Goal: Task Accomplishment & Management: Manage account settings

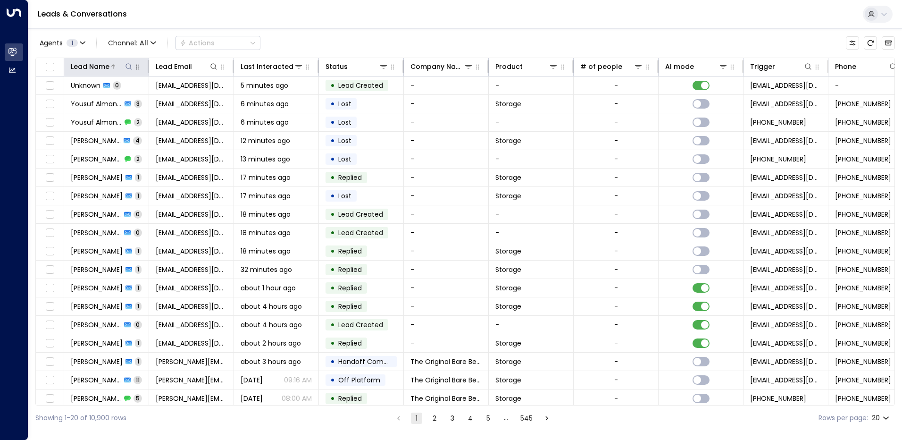
click at [127, 67] on icon at bounding box center [129, 67] width 8 height 8
click at [107, 98] on input "text" at bounding box center [129, 100] width 130 height 17
type input "*********"
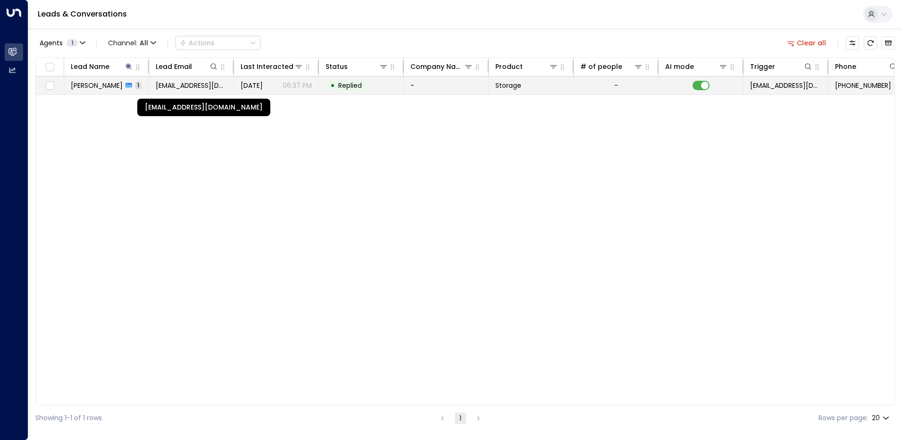
click at [205, 90] on span "[EMAIL_ADDRESS][DOMAIN_NAME]" at bounding box center [191, 85] width 71 height 9
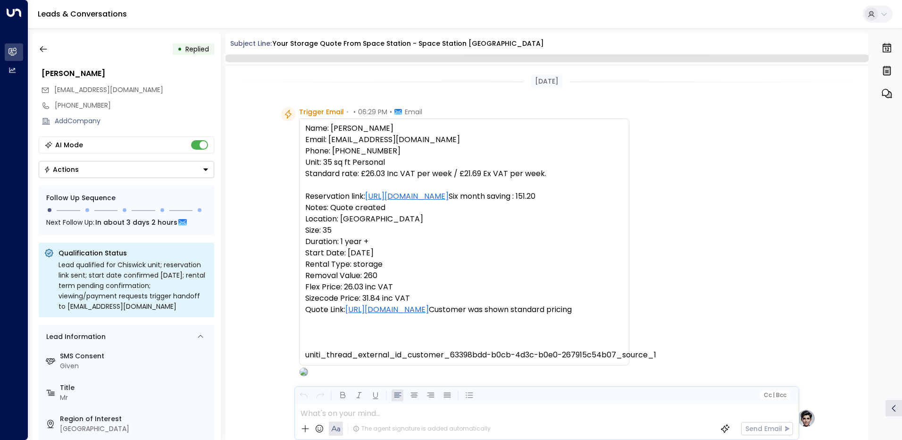
scroll to position [352, 0]
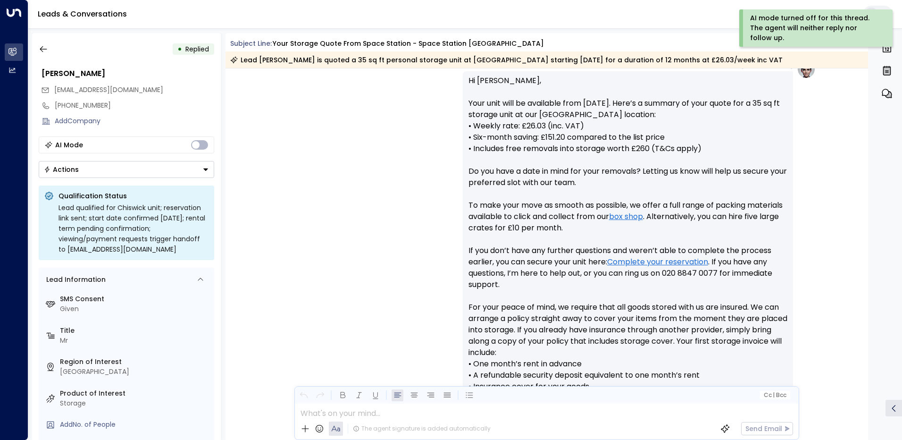
click at [206, 171] on icon "Button group with a nested menu" at bounding box center [205, 169] width 7 height 7
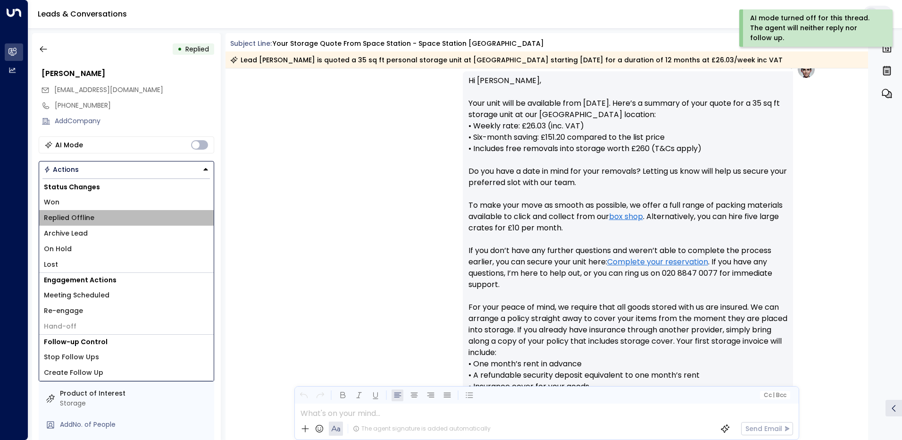
click at [68, 220] on span "Replied Offline" at bounding box center [69, 218] width 50 height 10
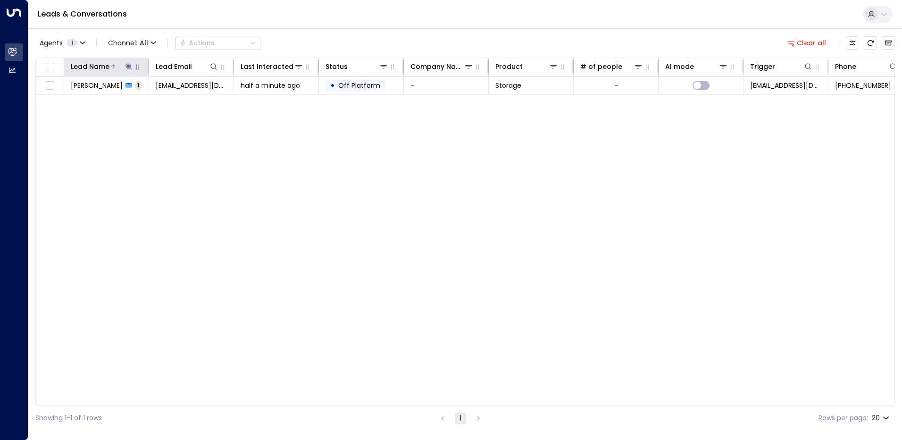
click at [129, 68] on icon at bounding box center [128, 66] width 6 height 6
type input "*"
type input "*****"
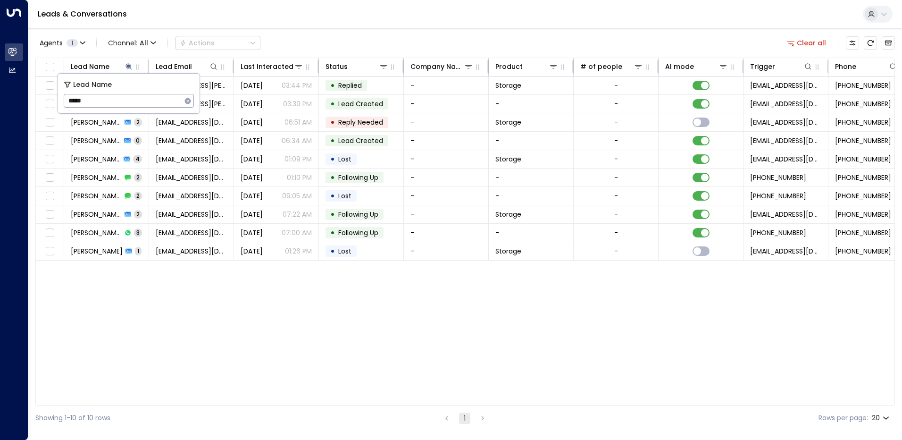
click at [163, 276] on div "Lead Name Lead Email Last Interacted Status Company Name Product # of people AI…" at bounding box center [464, 232] width 859 height 348
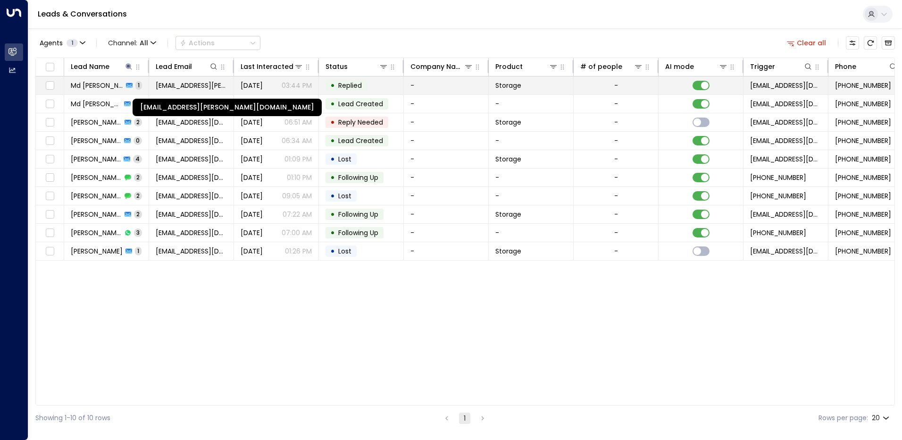
click at [168, 85] on span "[EMAIL_ADDRESS][PERSON_NAME][DOMAIN_NAME]" at bounding box center [191, 85] width 71 height 9
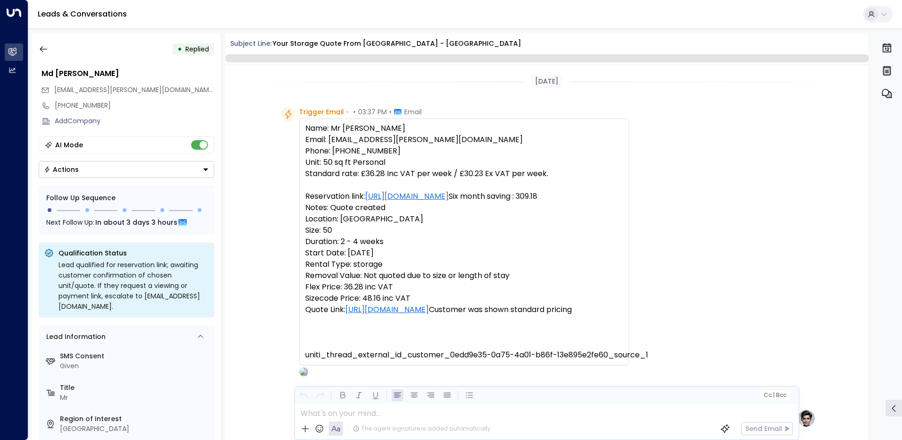
scroll to position [331, 0]
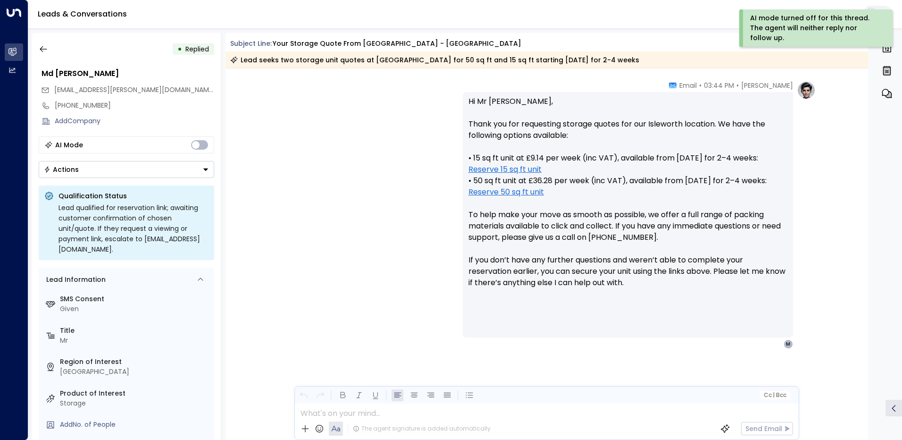
click at [202, 171] on icon "Button group with a nested menu" at bounding box center [205, 169] width 7 height 7
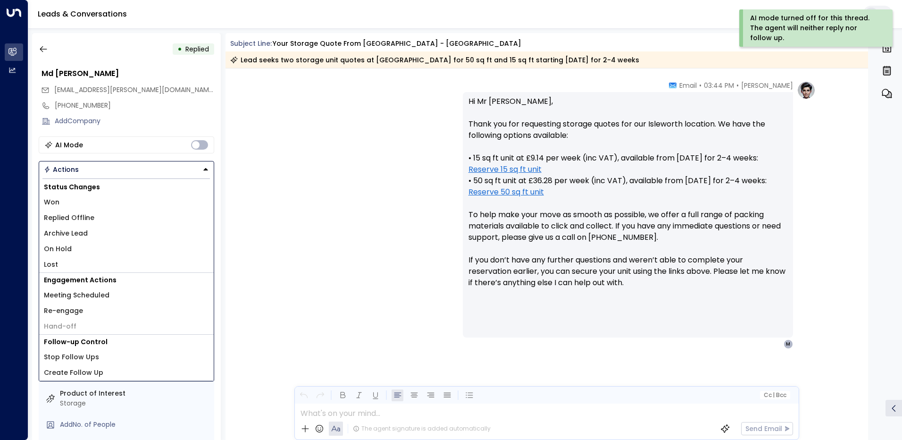
click at [61, 214] on span "Replied Offline" at bounding box center [69, 218] width 50 height 10
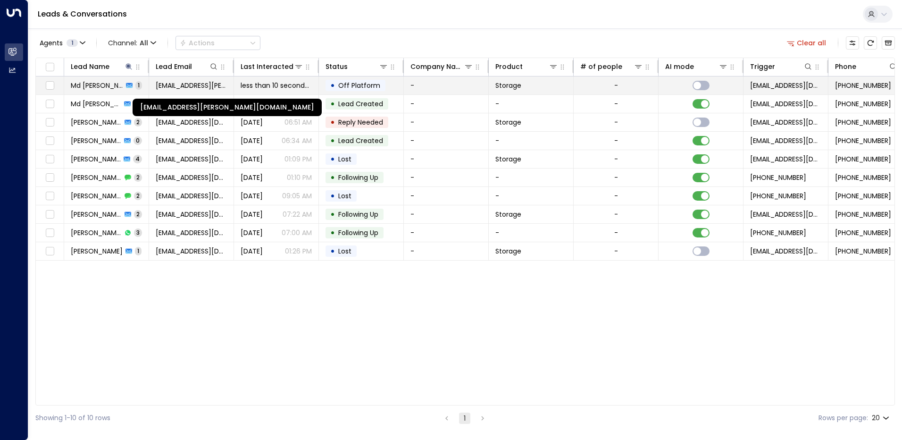
click at [203, 89] on span "[EMAIL_ADDRESS][PERSON_NAME][DOMAIN_NAME]" at bounding box center [191, 85] width 71 height 9
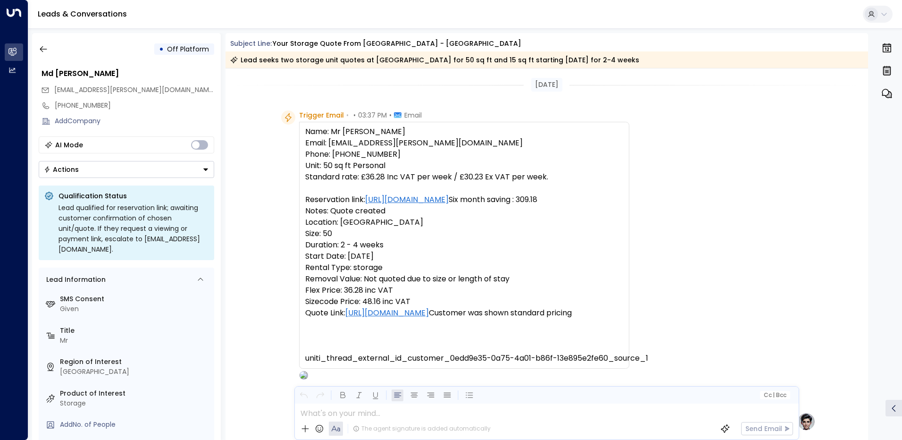
scroll to position [334, 0]
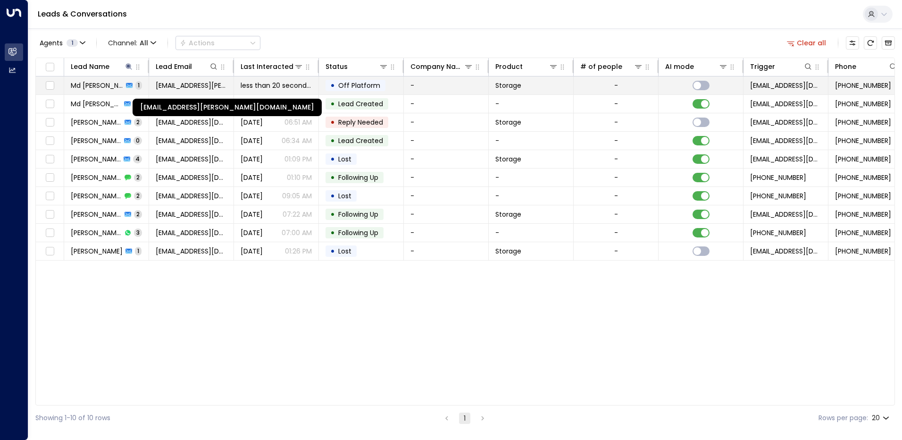
click at [172, 105] on div "[EMAIL_ADDRESS][PERSON_NAME][DOMAIN_NAME]" at bounding box center [227, 107] width 189 height 17
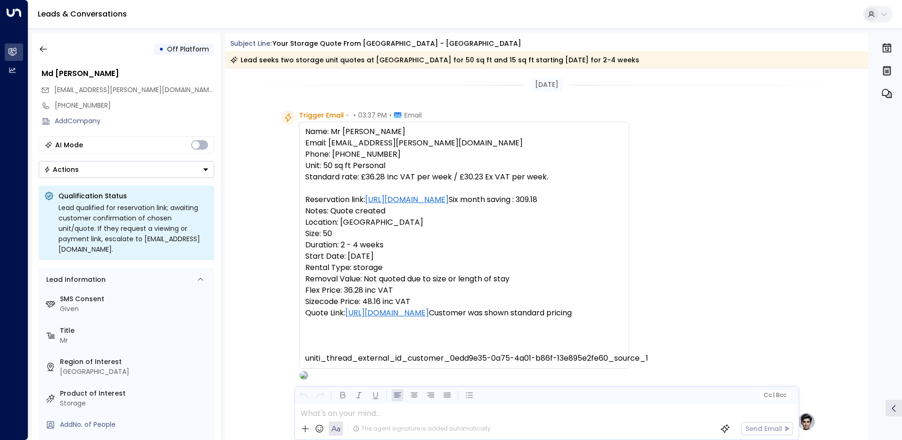
scroll to position [334, 0]
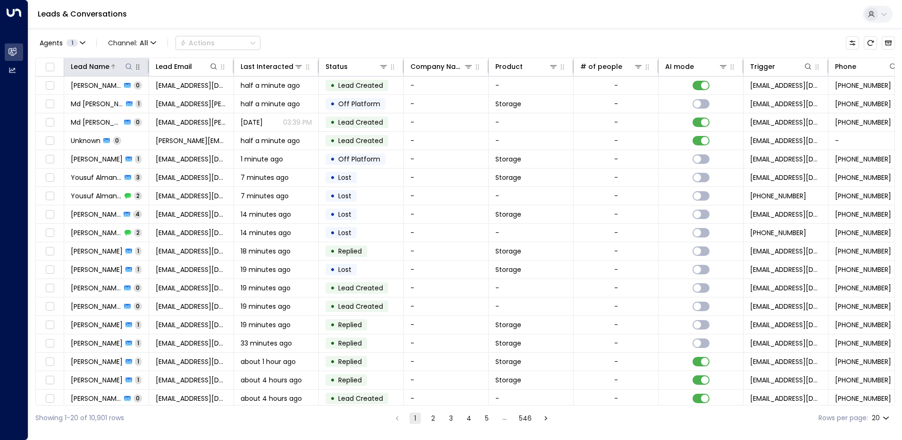
click at [132, 69] on icon at bounding box center [129, 67] width 8 height 8
click at [106, 98] on input "text" at bounding box center [129, 100] width 130 height 17
type input "****"
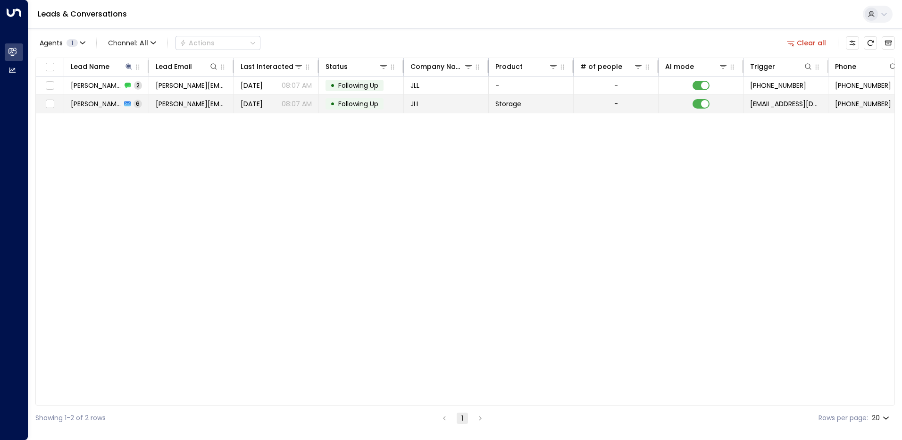
click at [258, 105] on span "[DATE]" at bounding box center [252, 103] width 22 height 9
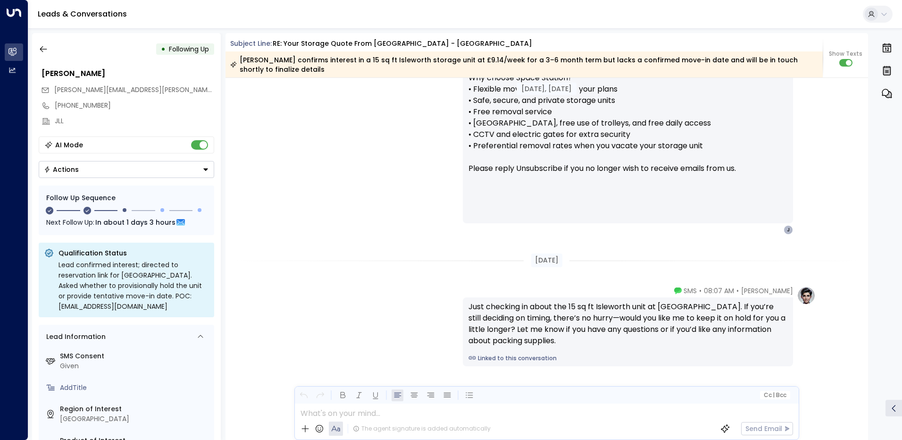
scroll to position [1995, 0]
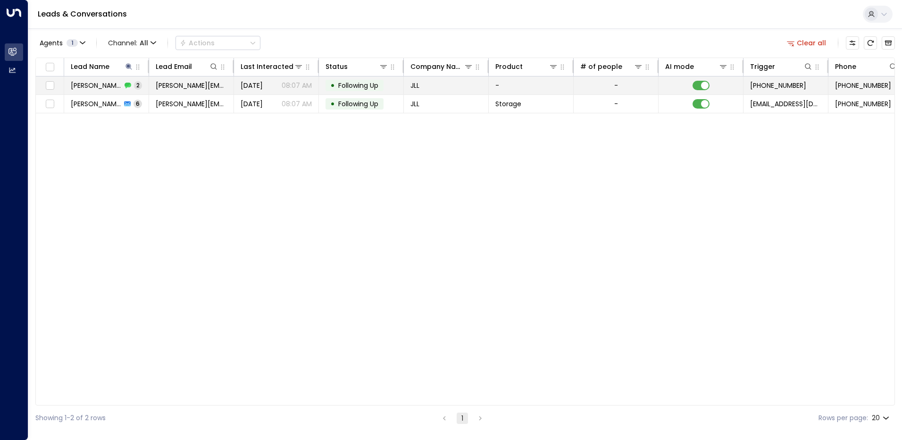
click at [261, 89] on span "[DATE]" at bounding box center [252, 85] width 22 height 9
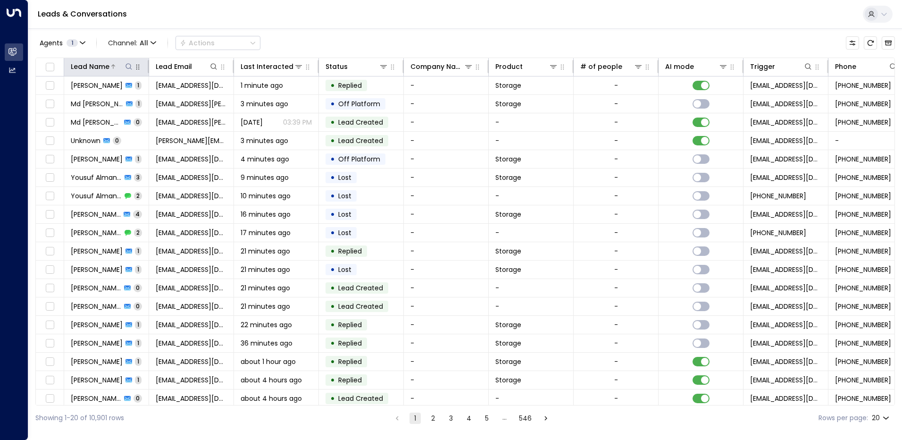
click at [128, 67] on icon at bounding box center [129, 67] width 8 height 8
click at [91, 96] on input "text" at bounding box center [129, 100] width 130 height 17
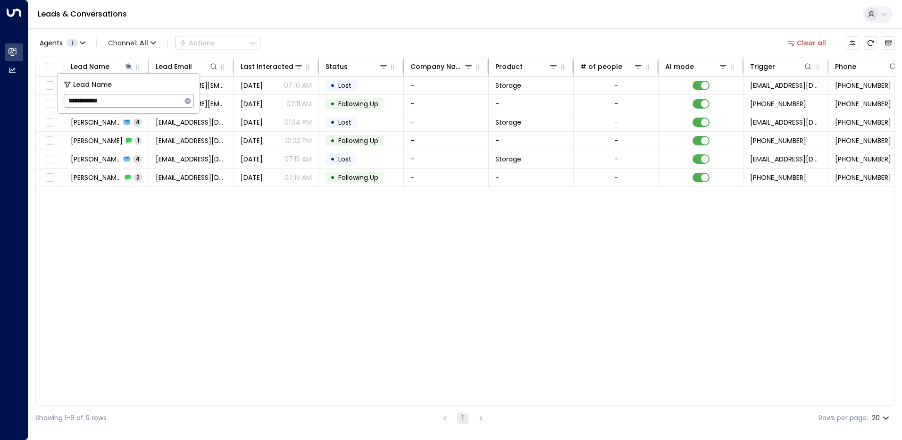
type input "**********"
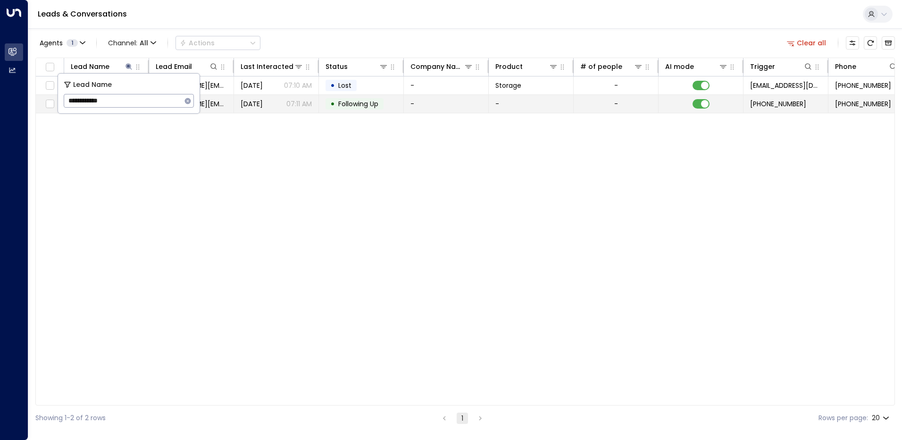
click at [263, 102] on span "Aug 28, 2025" at bounding box center [252, 103] width 22 height 9
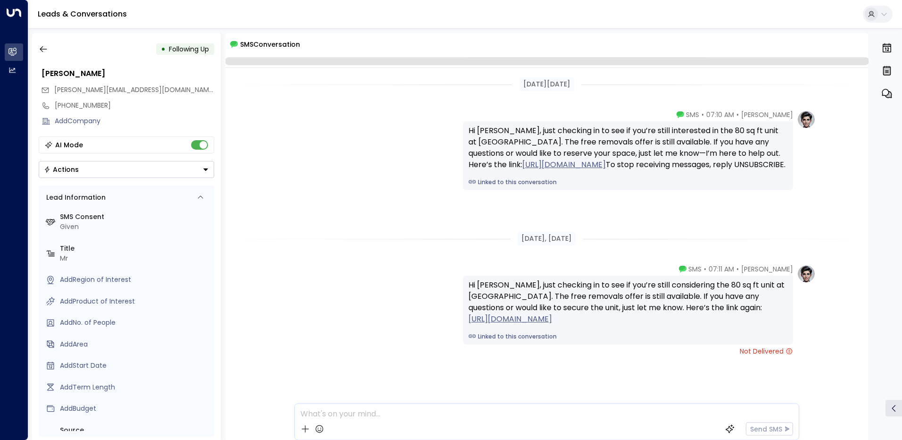
scroll to position [10, 0]
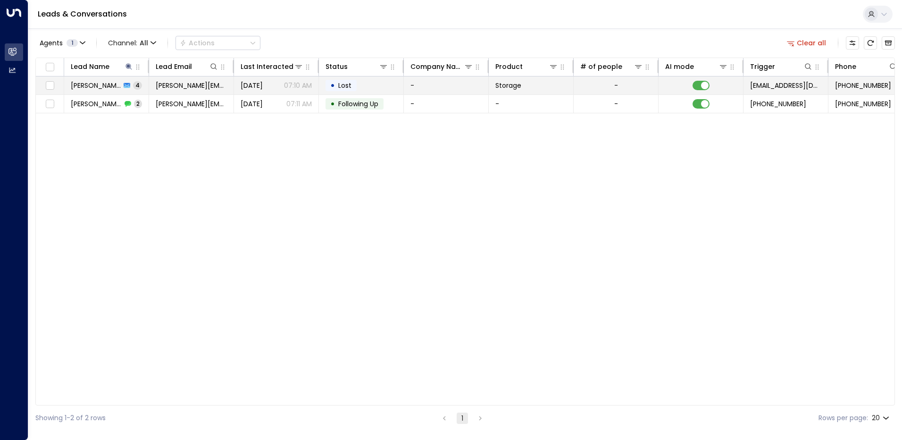
click at [263, 85] on span "Sep 01, 2025" at bounding box center [252, 85] width 22 height 9
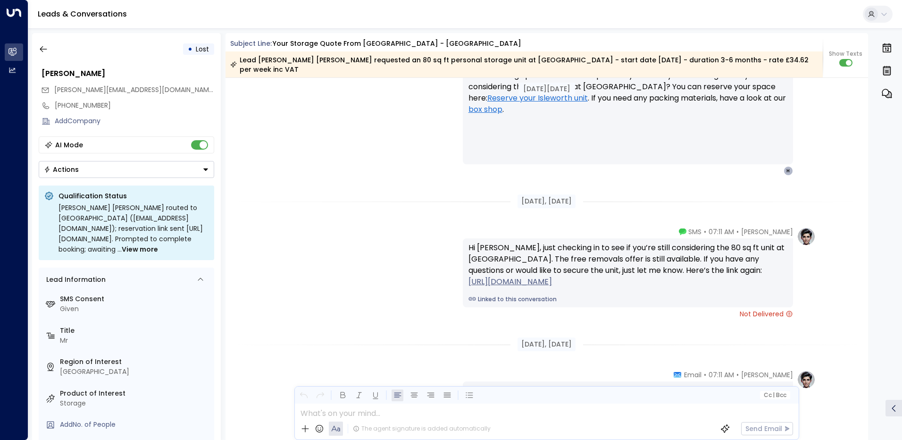
scroll to position [1252, 0]
